Goal: Task Accomplishment & Management: Use online tool/utility

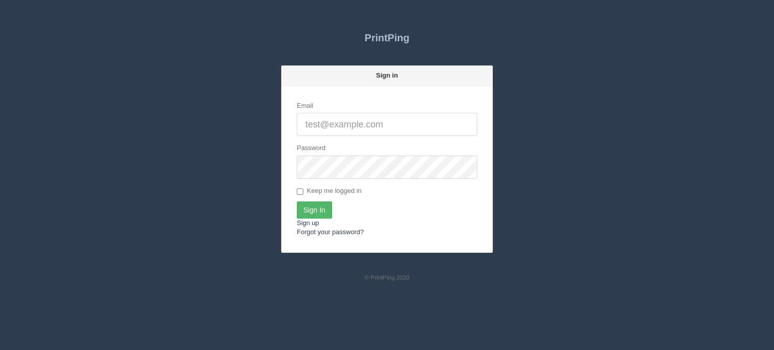
type input "[PERSON_NAME][EMAIL_ADDRESS][DOMAIN_NAME]"
click at [325, 202] on input "Sign In" at bounding box center [314, 210] width 35 height 17
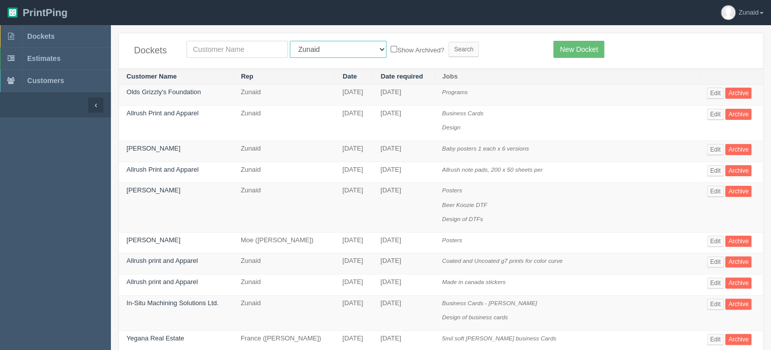
click at [300, 52] on select "All Users Ali Ali Test 1 Aly Amy Ankit Arif Brandon Dan France Greg Jim Mark Ma…" at bounding box center [338, 49] width 97 height 17
select select "14"
click at [290, 41] on select "All Users Ali Ali Test 1 Aly Amy Ankit Arif Brandon Dan France Greg Jim Mark Ma…" at bounding box center [338, 49] width 97 height 17
click at [260, 50] on input "text" at bounding box center [237, 49] width 101 height 17
type input "elder"
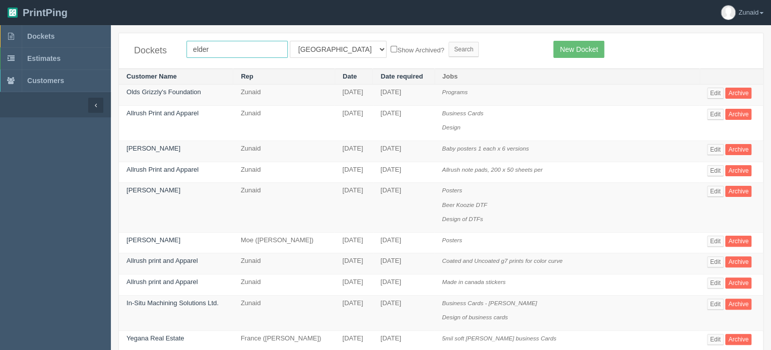
click at [449, 42] on input "Search" at bounding box center [464, 49] width 30 height 15
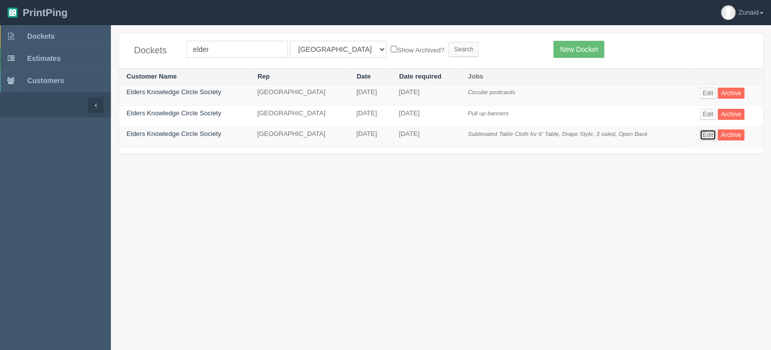
click at [706, 135] on link "Edit" at bounding box center [708, 135] width 17 height 11
click at [707, 110] on link "Edit" at bounding box center [708, 114] width 17 height 11
